Goal: Find specific page/section: Find specific page/section

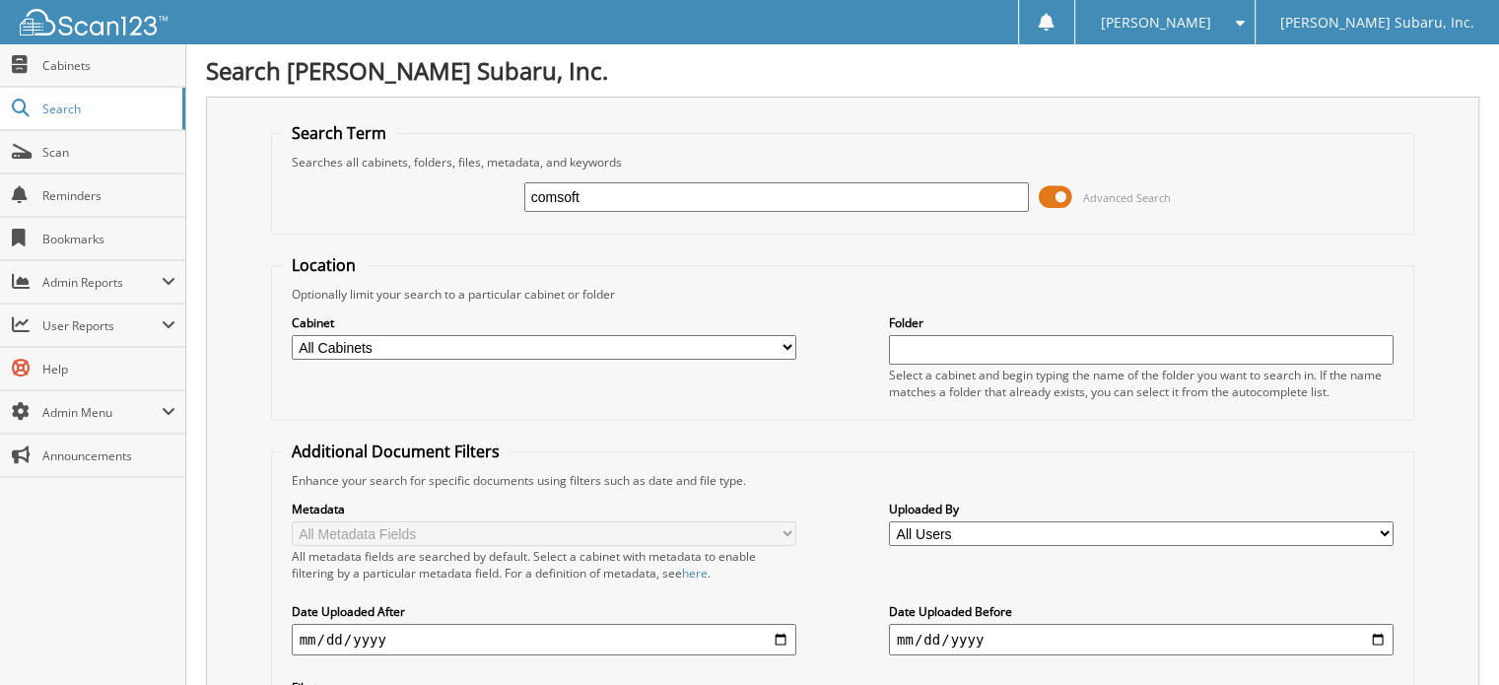
type input "comsoft"
click at [578, 202] on input "comsoft" at bounding box center [776, 197] width 505 height 30
type input "ComSoft"
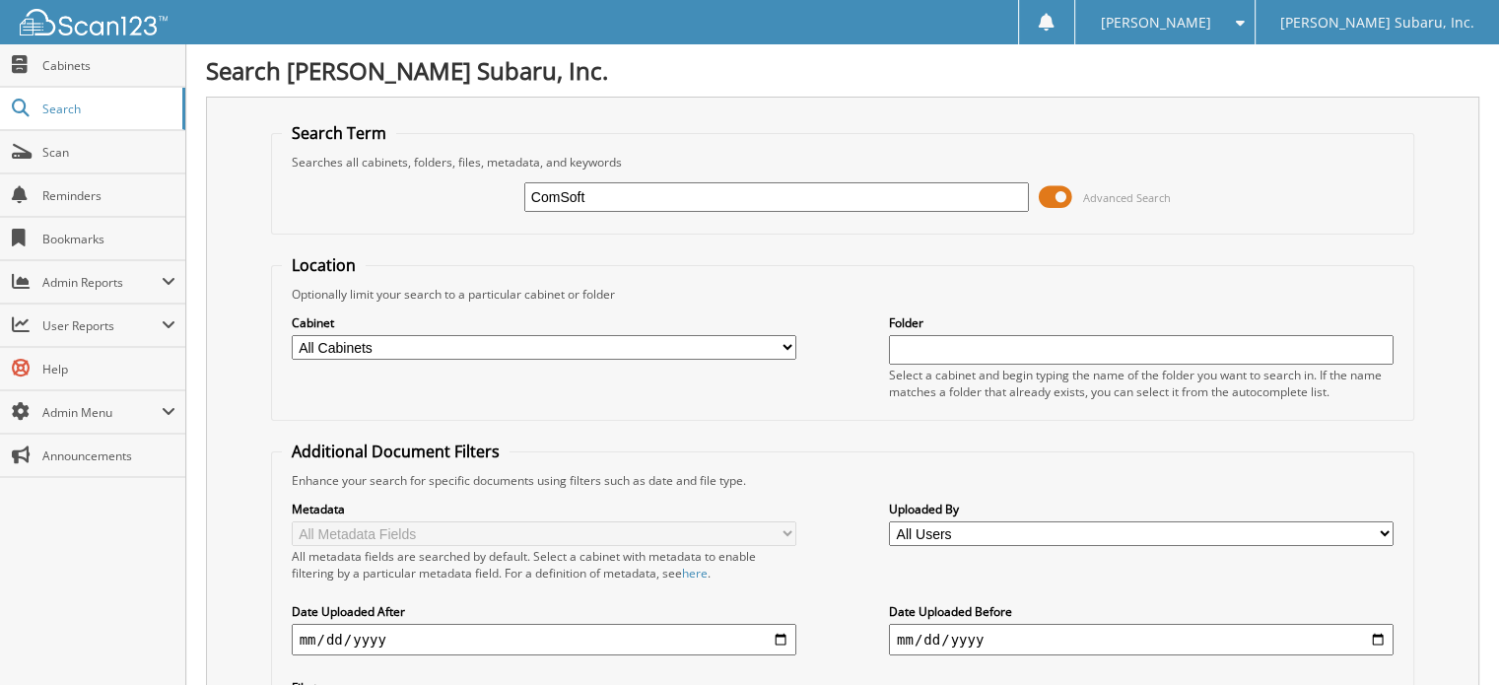
click at [45, 72] on span "Cabinets" at bounding box center [108, 65] width 133 height 17
